Goal: Information Seeking & Learning: Learn about a topic

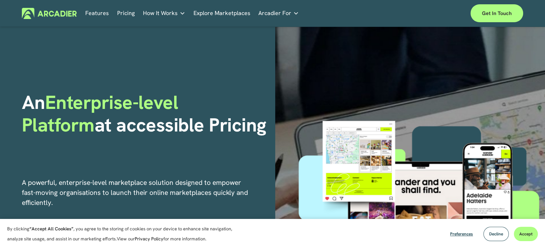
click at [128, 15] on link "Pricing" at bounding box center [126, 13] width 18 height 11
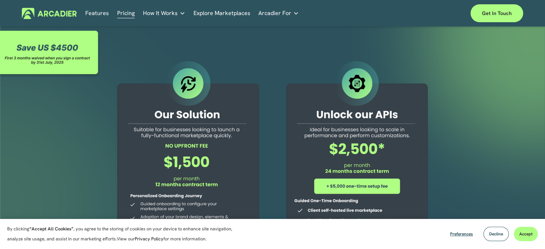
click at [212, 14] on link "Explore Marketplaces" at bounding box center [222, 13] width 57 height 11
